Goal: Information Seeking & Learning: Learn about a topic

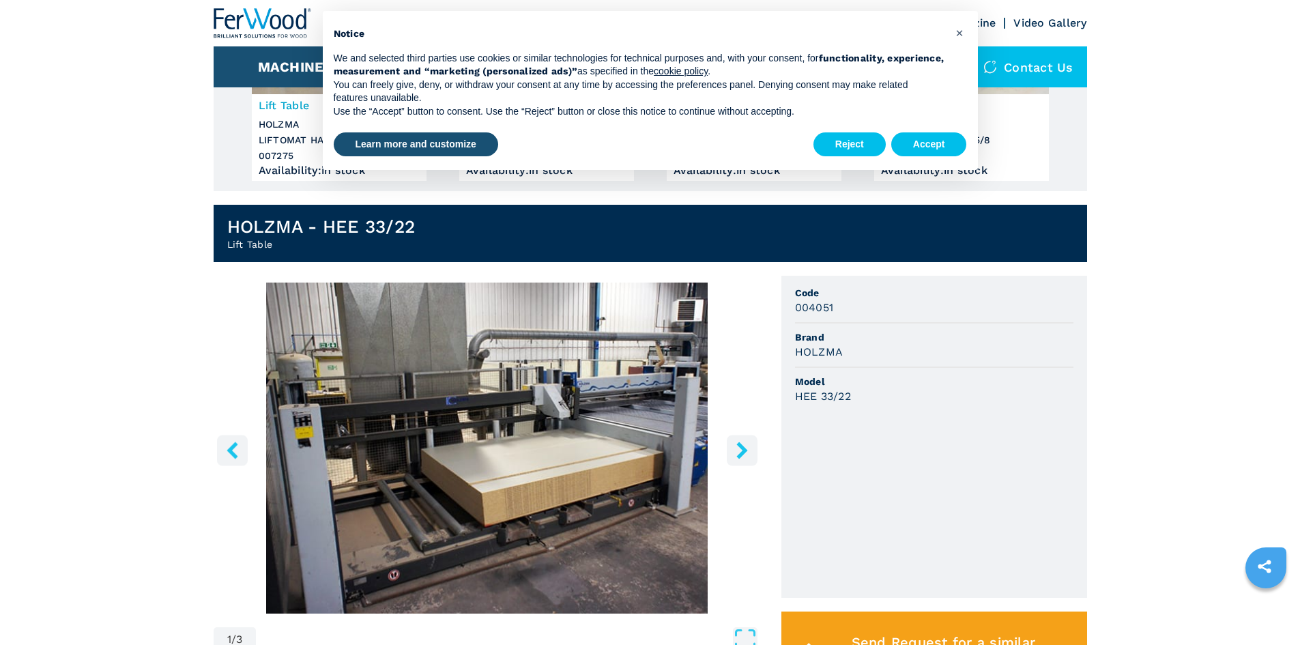
scroll to position [223, 0]
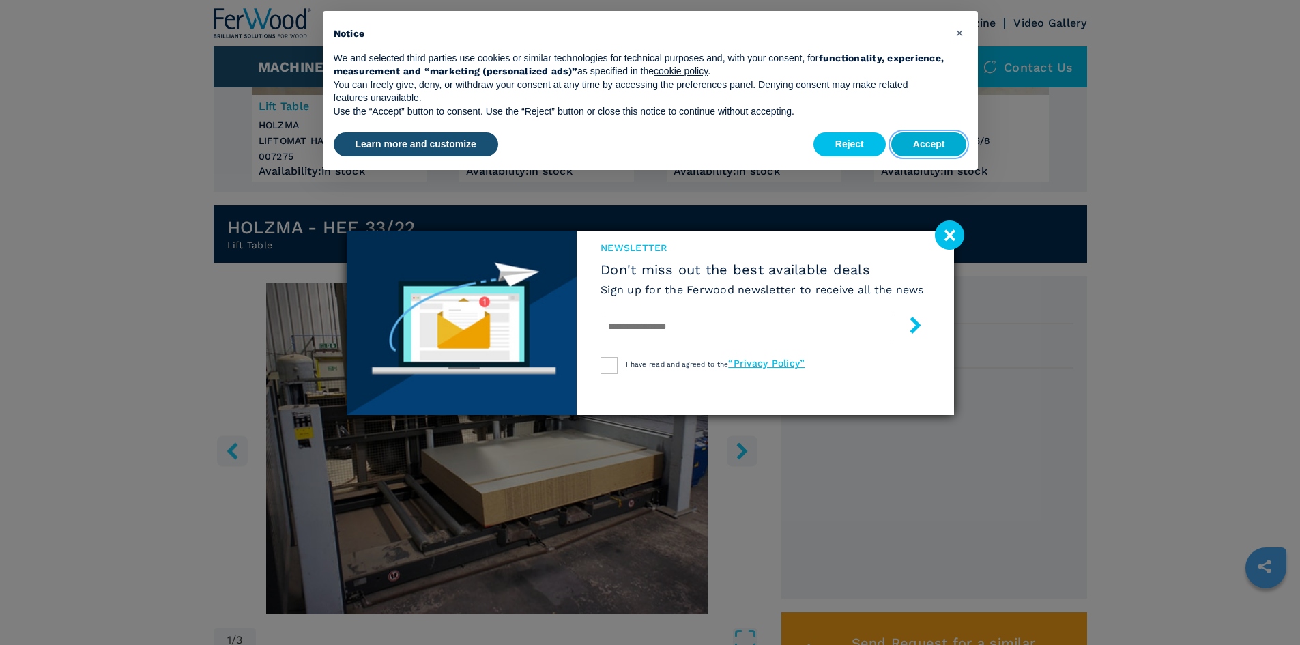
click at [924, 136] on button "Accept" at bounding box center [929, 144] width 76 height 25
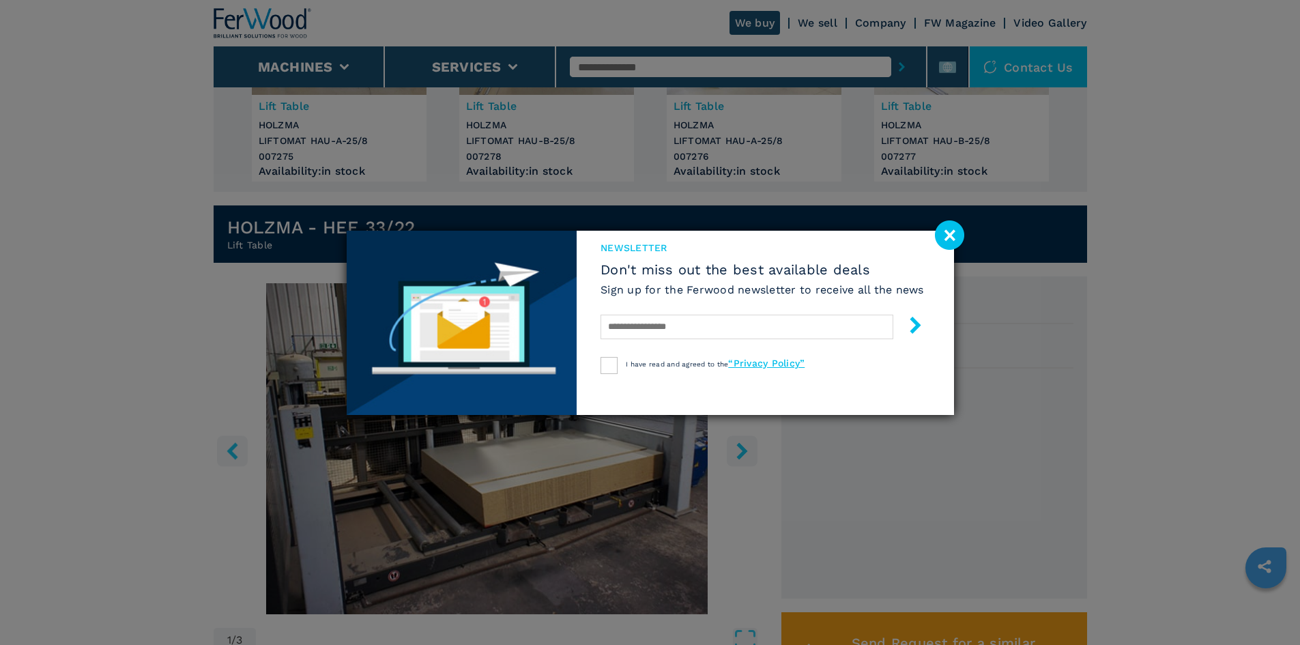
drag, startPoint x: 951, startPoint y: 228, endPoint x: 918, endPoint y: 249, distance: 39.0
click at [951, 228] on image at bounding box center [949, 234] width 29 height 29
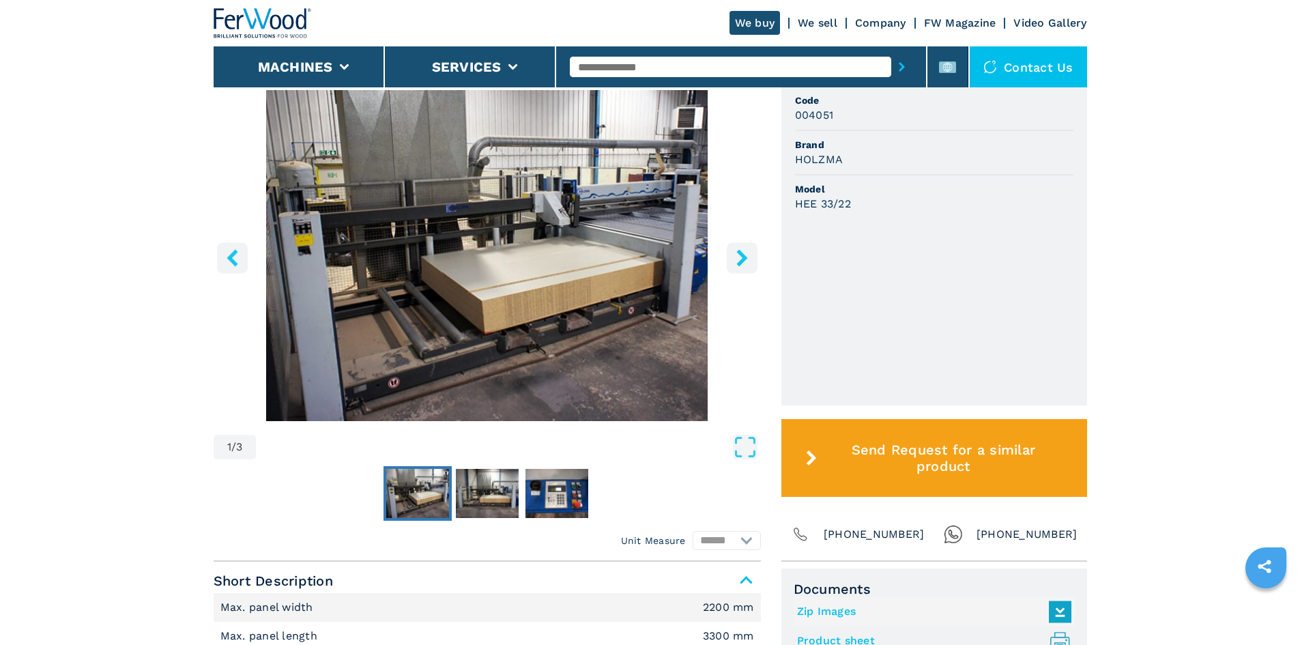
scroll to position [431, 0]
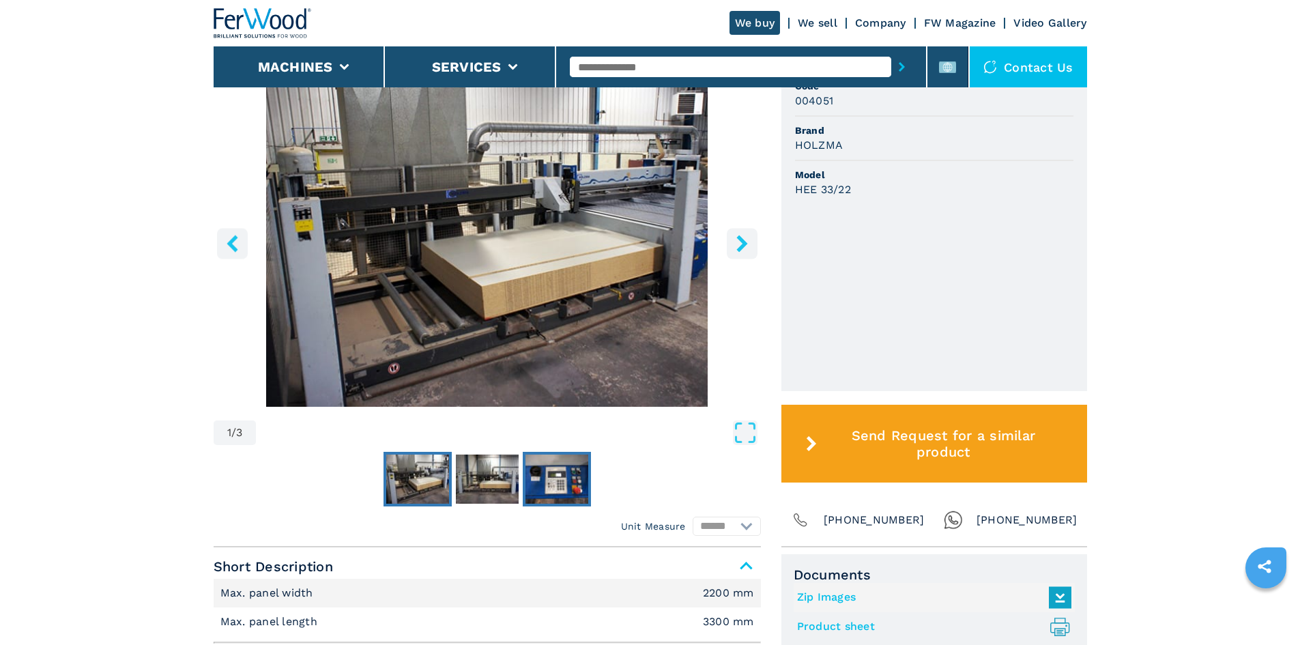
click at [544, 478] on img "Go to Slide 3" at bounding box center [556, 478] width 63 height 49
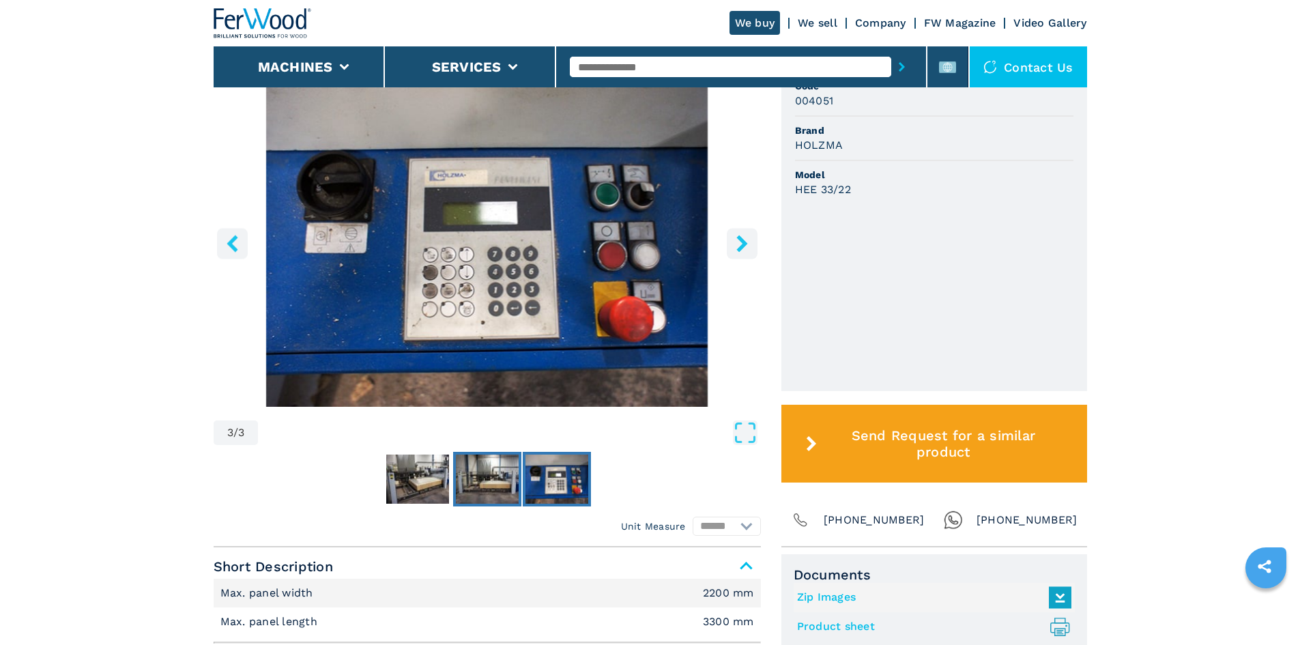
click at [501, 479] on img "Go to Slide 2" at bounding box center [487, 478] width 63 height 49
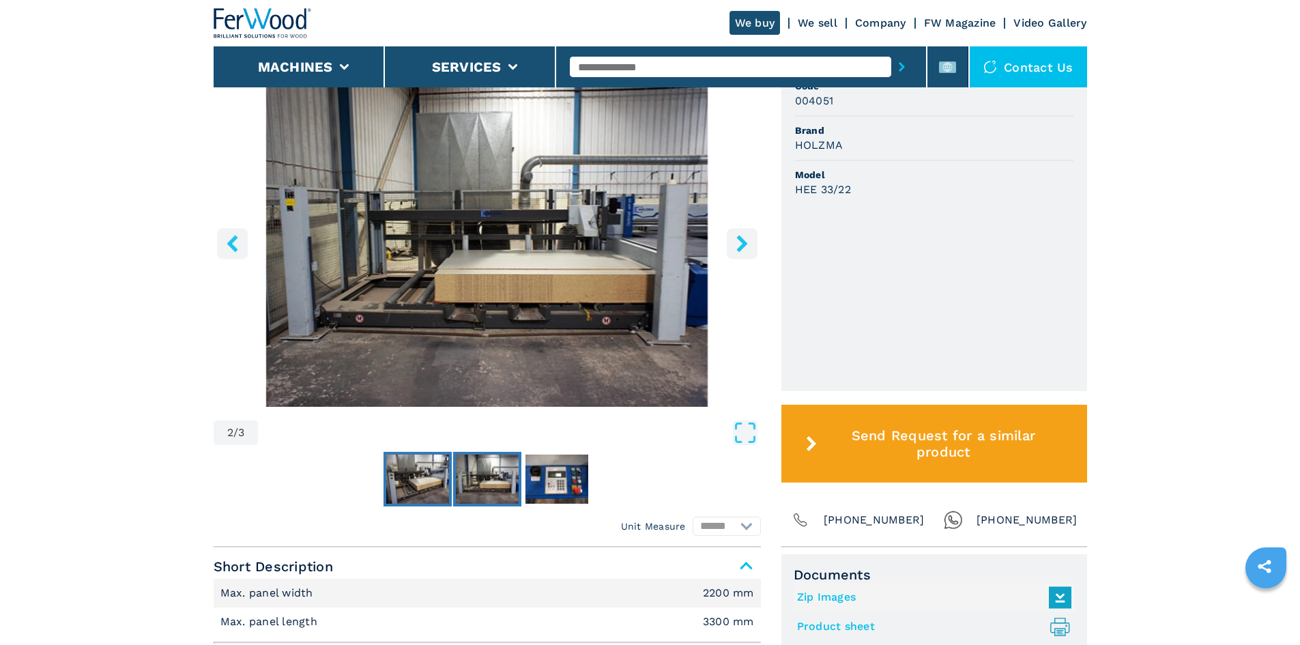
click at [431, 480] on img "Go to Slide 1" at bounding box center [417, 478] width 63 height 49
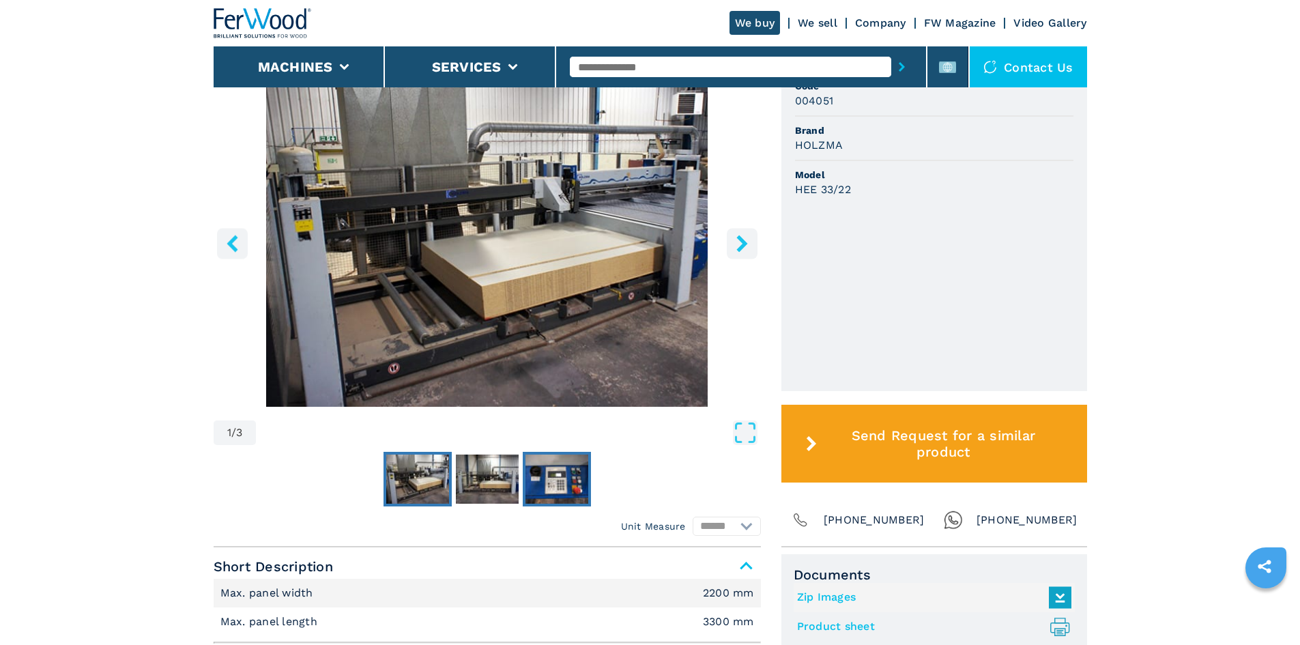
click at [556, 487] on img "Go to Slide 3" at bounding box center [556, 478] width 63 height 49
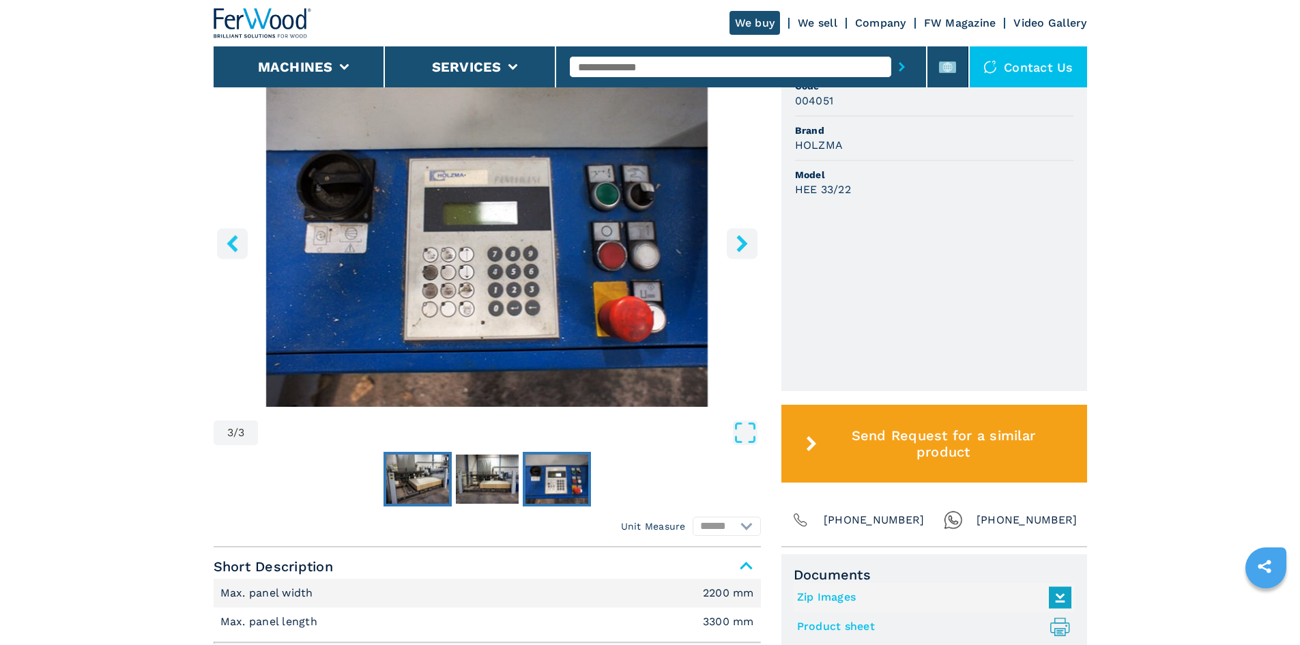
click at [418, 485] on img "Go to Slide 1" at bounding box center [417, 478] width 63 height 49
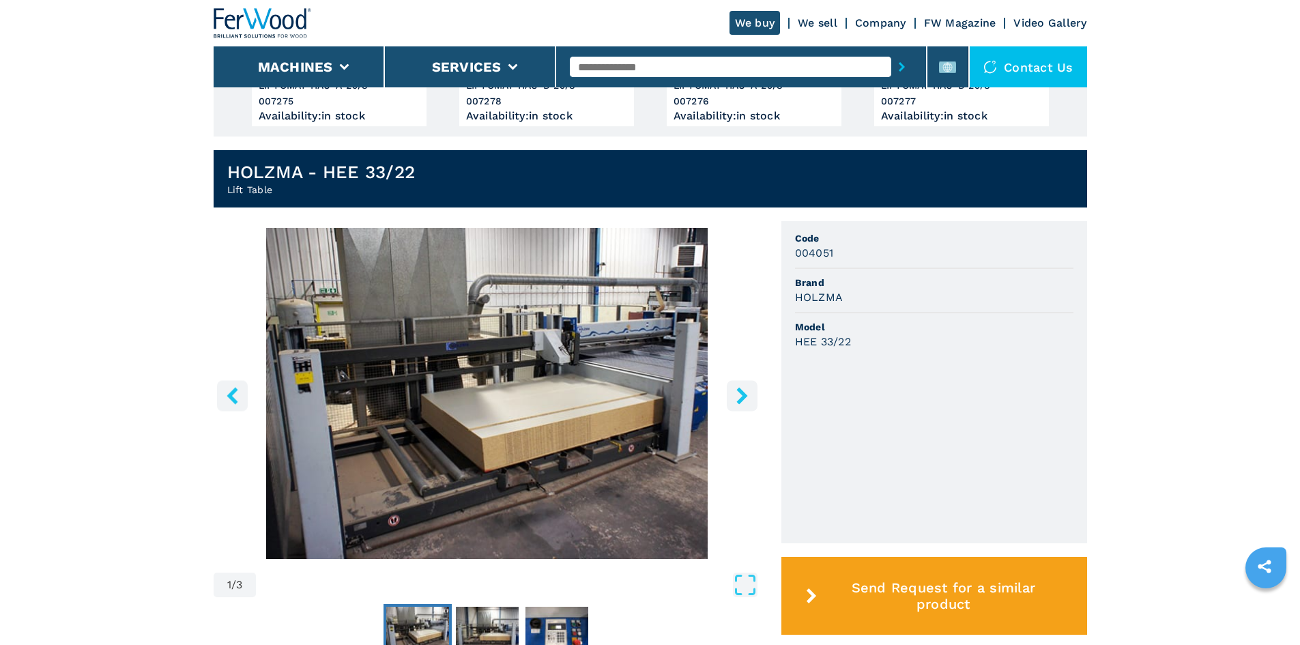
scroll to position [317, 0]
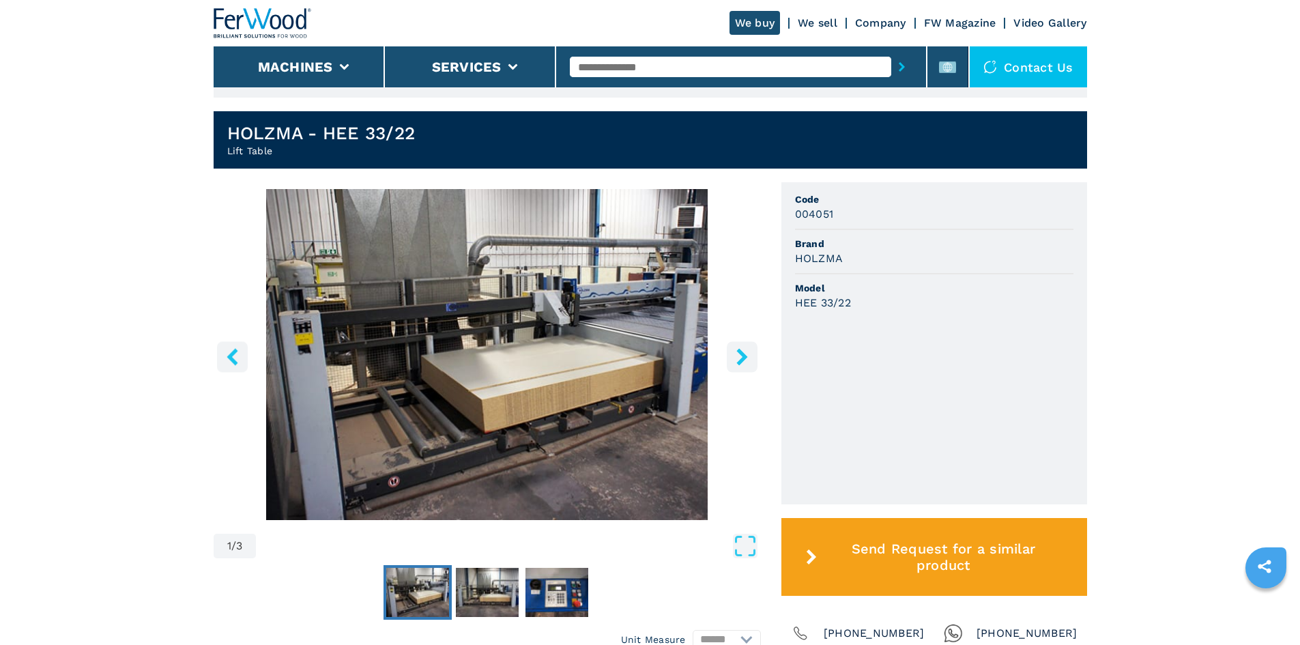
click at [742, 353] on icon "right-button" at bounding box center [741, 356] width 11 height 17
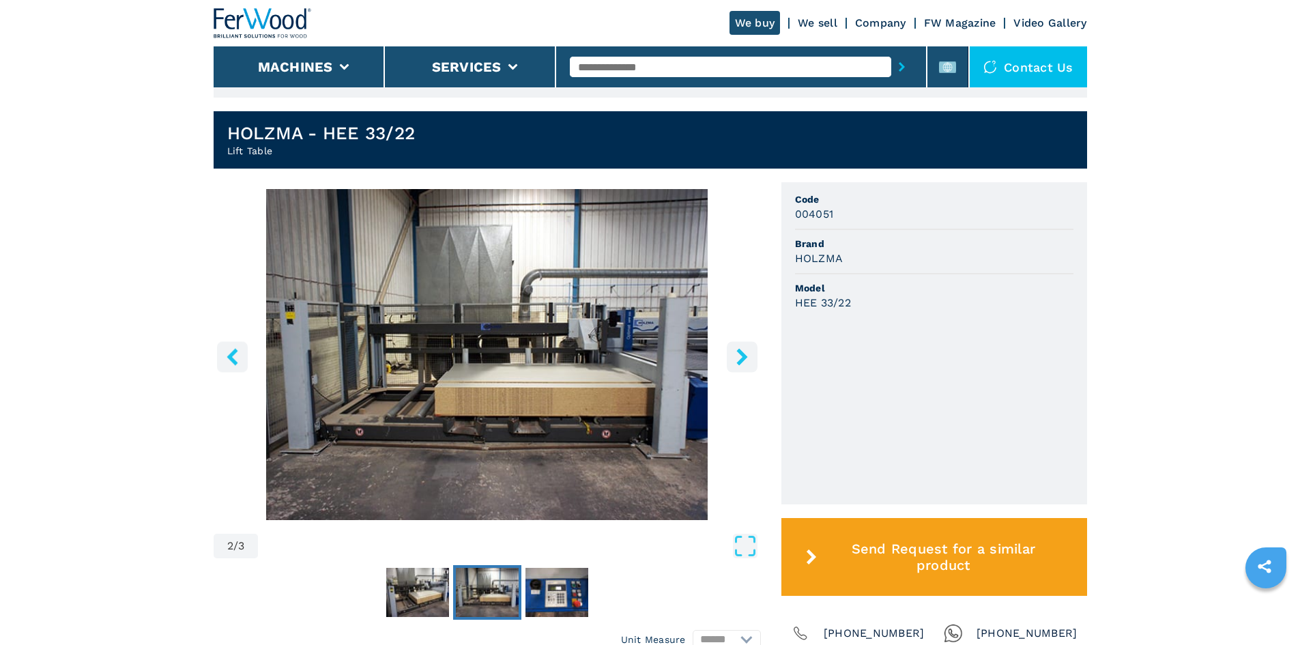
click at [742, 353] on icon "right-button" at bounding box center [741, 356] width 11 height 17
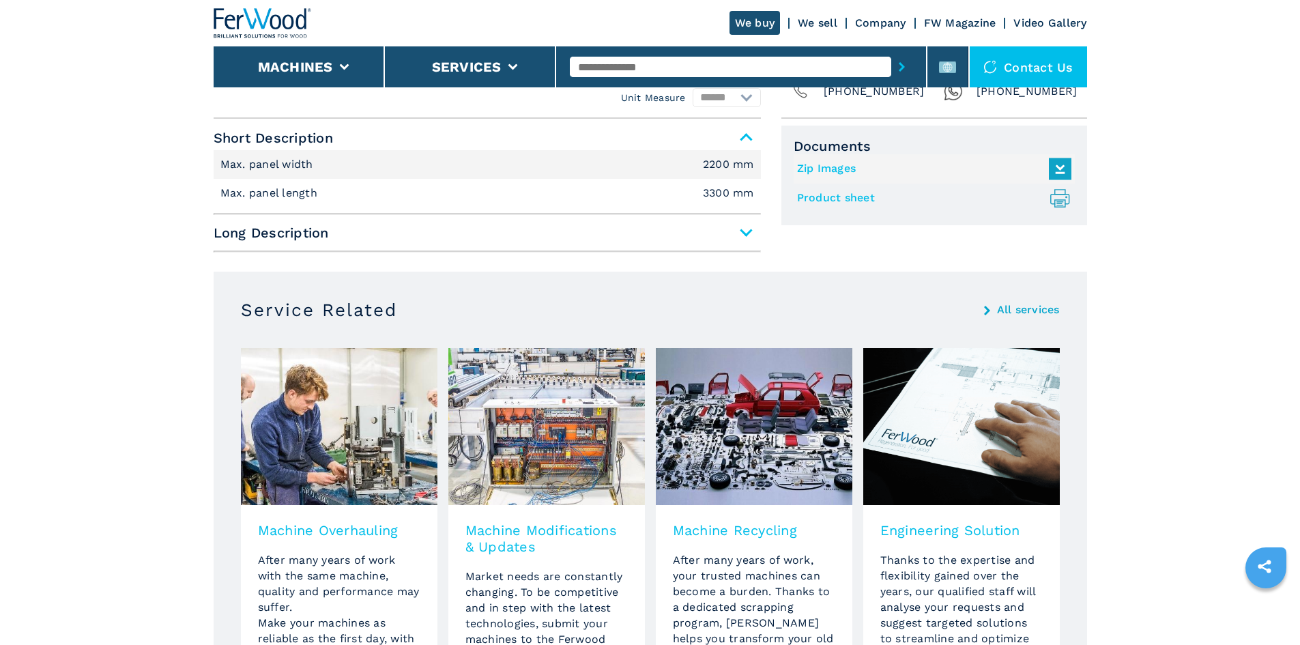
scroll to position [893, 0]
